Goal: Use online tool/utility: Use online tool/utility

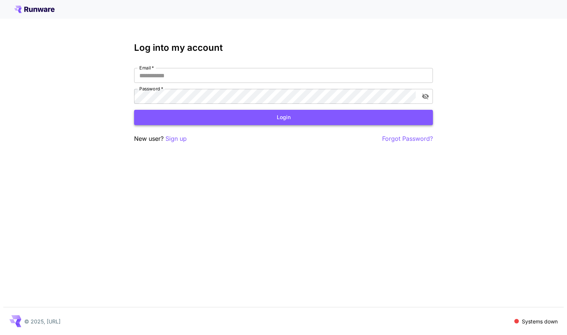
type input "**********"
click at [230, 122] on button "Login" at bounding box center [283, 117] width 299 height 15
